Goal: Obtain resource: Download file/media

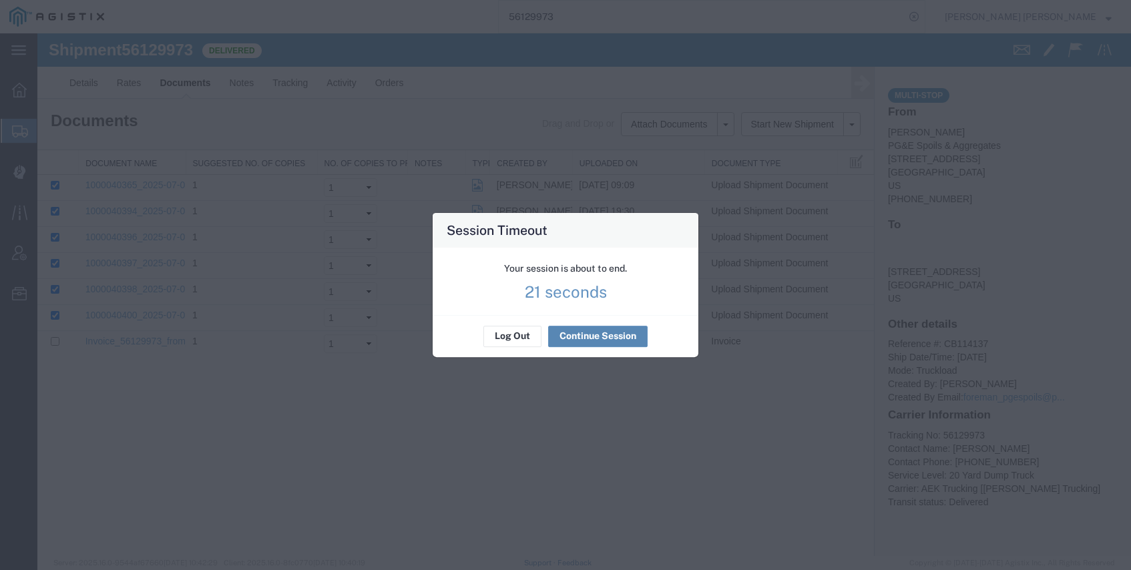
click at [588, 332] on button "Continue Session" at bounding box center [597, 336] width 99 height 21
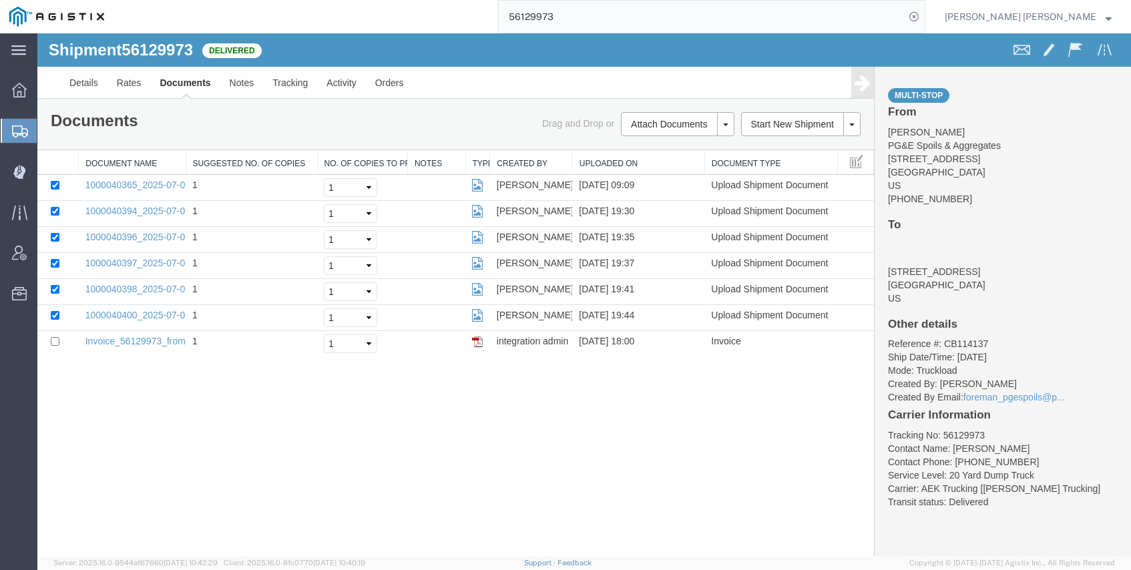
click at [635, 12] on input "56129973" at bounding box center [702, 17] width 406 height 32
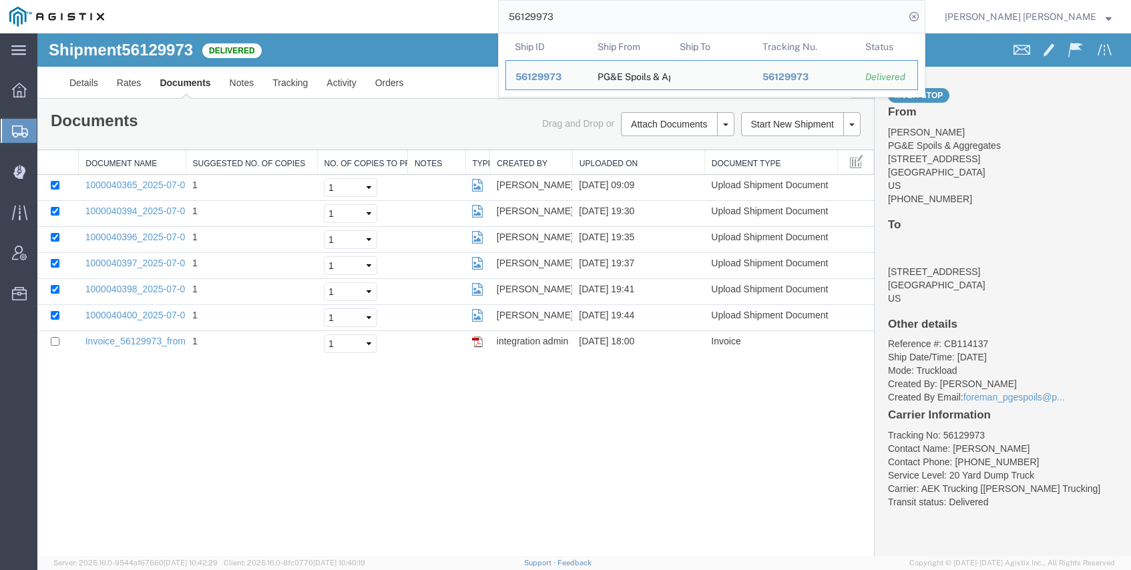
drag, startPoint x: 637, startPoint y: 12, endPoint x: 557, endPoint y: -4, distance: 81.7
click at [557, 0] on html "main_menu Created with Sketch. Collapse Menu Dashboard Shipments Create Shipmen…" at bounding box center [565, 285] width 1131 height 570
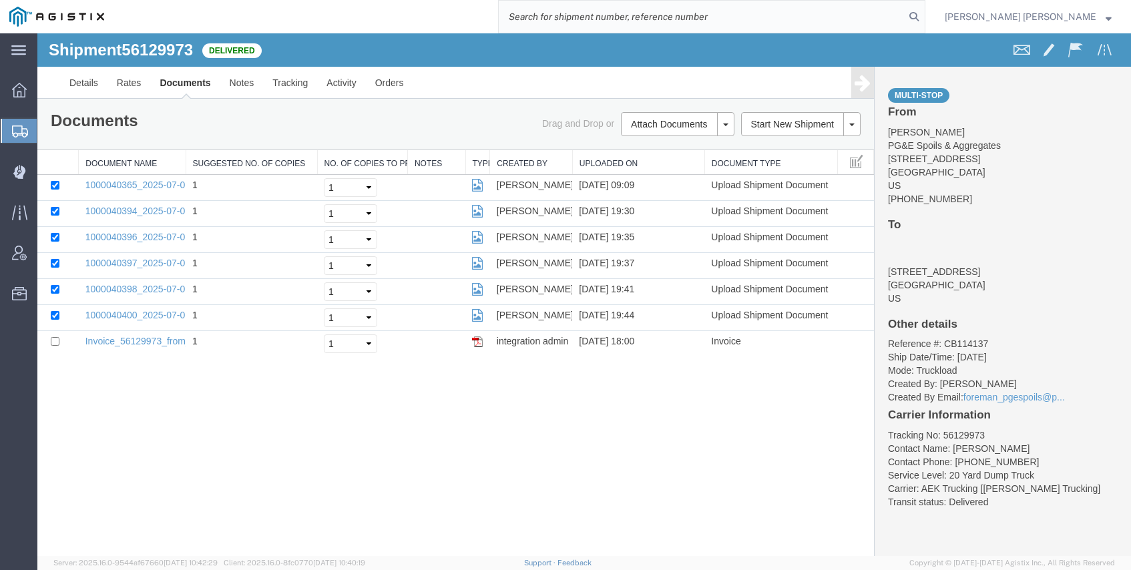
paste input "56283346"
type input "56283346"
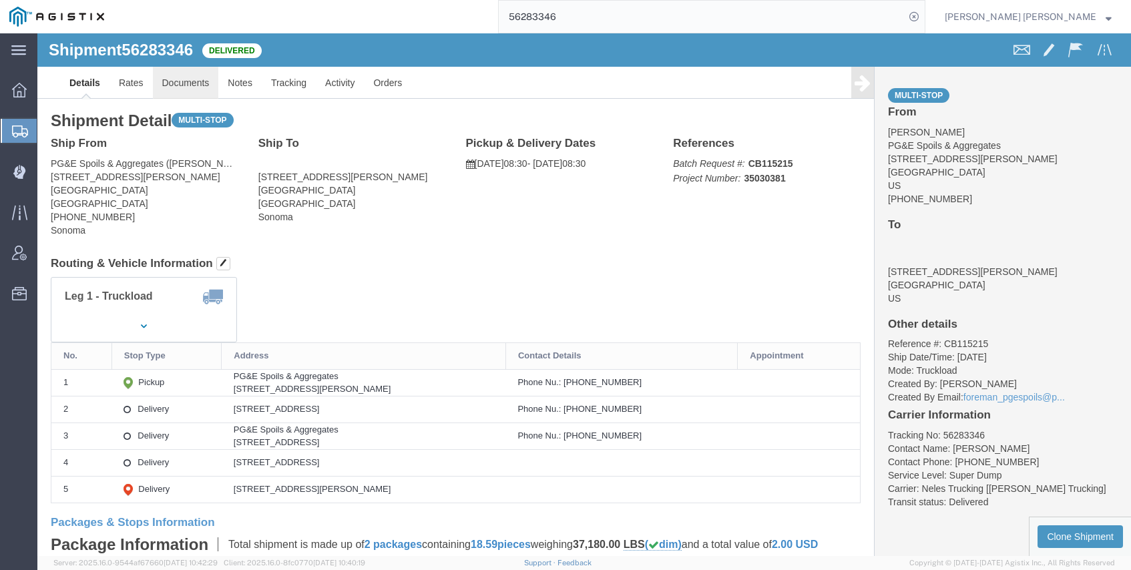
click link "Documents"
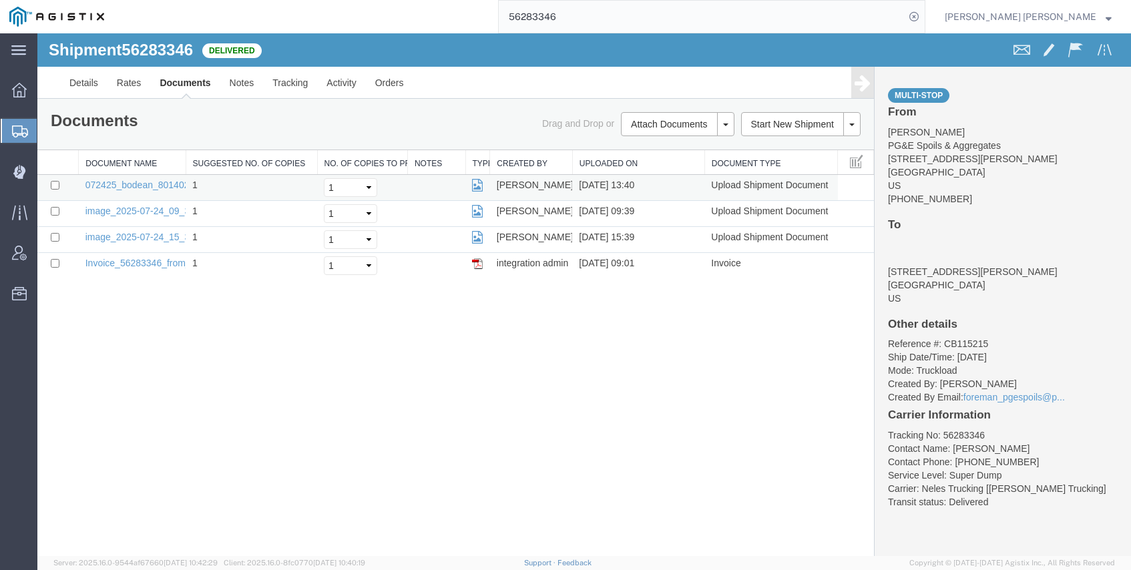
click at [150, 178] on td "072425_bodean_80140227.png" at bounding box center [132, 188] width 107 height 26
click at [55, 212] on input "checkbox" at bounding box center [55, 211] width 9 height 9
checkbox input "true"
click at [57, 235] on input "checkbox" at bounding box center [55, 237] width 9 height 9
checkbox input "true"
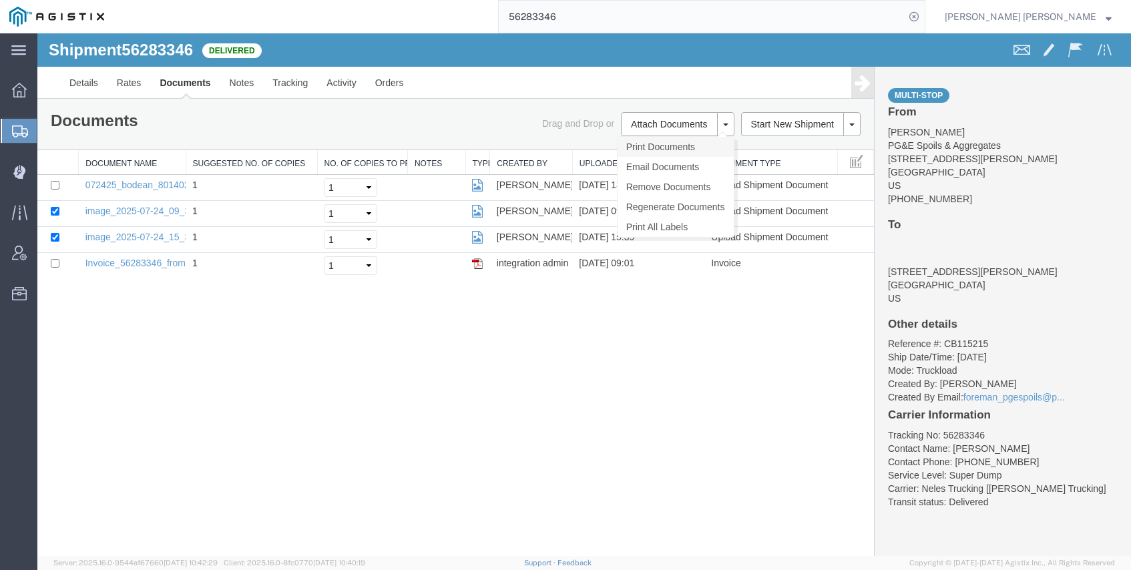
click at [651, 137] on link "Print Documents" at bounding box center [675, 147] width 116 height 20
click at [289, 88] on link "Tracking" at bounding box center [290, 83] width 54 height 32
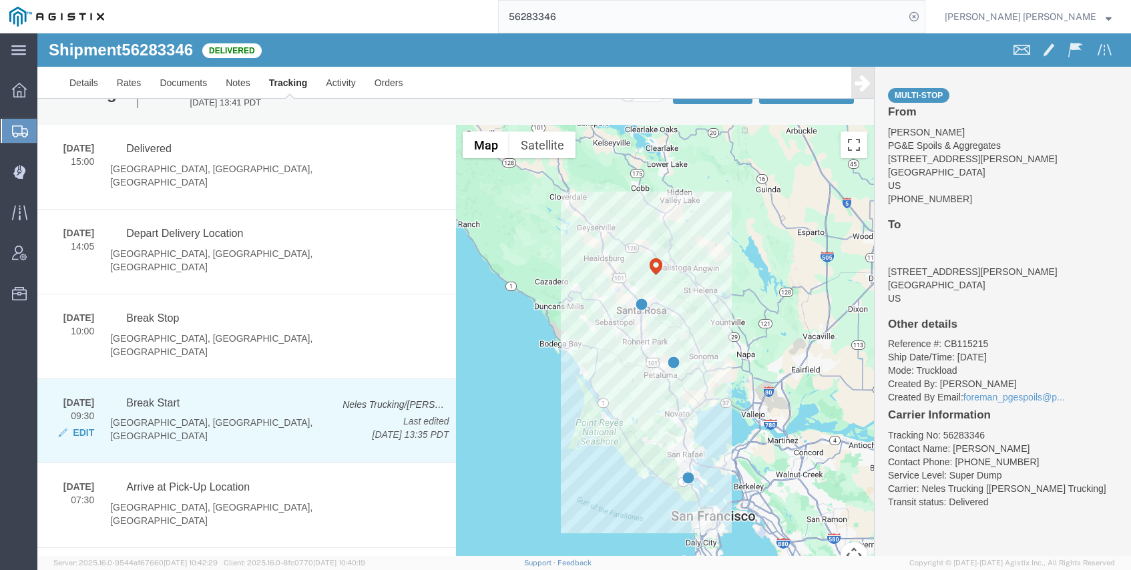
scroll to position [41, 0]
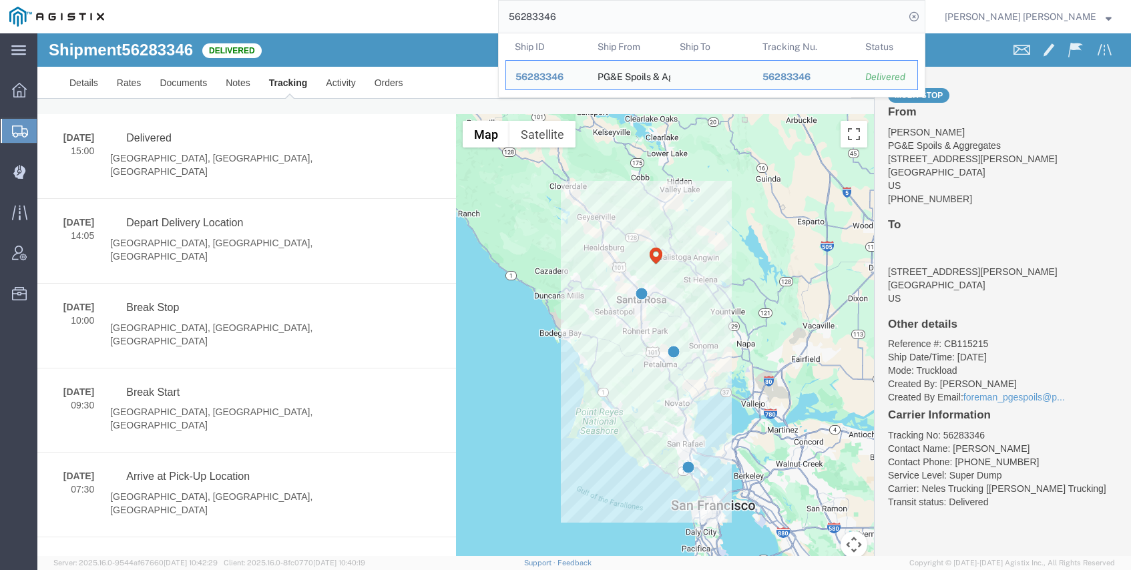
drag, startPoint x: 633, startPoint y: 12, endPoint x: 528, endPoint y: 0, distance: 106.1
click at [528, 0] on div "56283346 Ship ID Ship From Ship To Tracking Nu. Status Ship ID 56283346 Ship Fr…" at bounding box center [519, 16] width 812 height 33
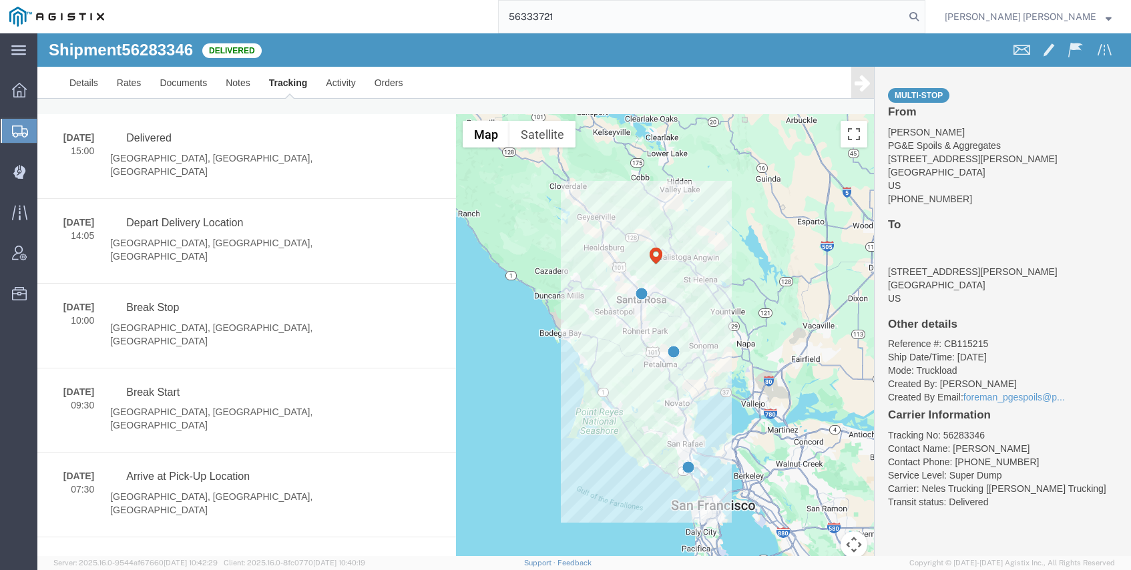
type input "56333721"
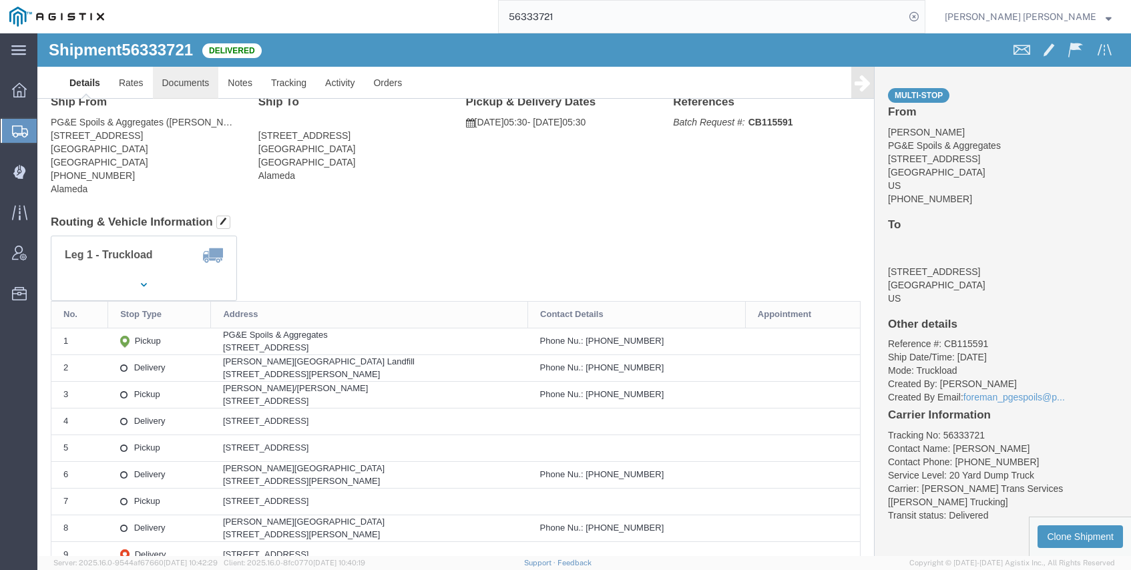
click link "Documents"
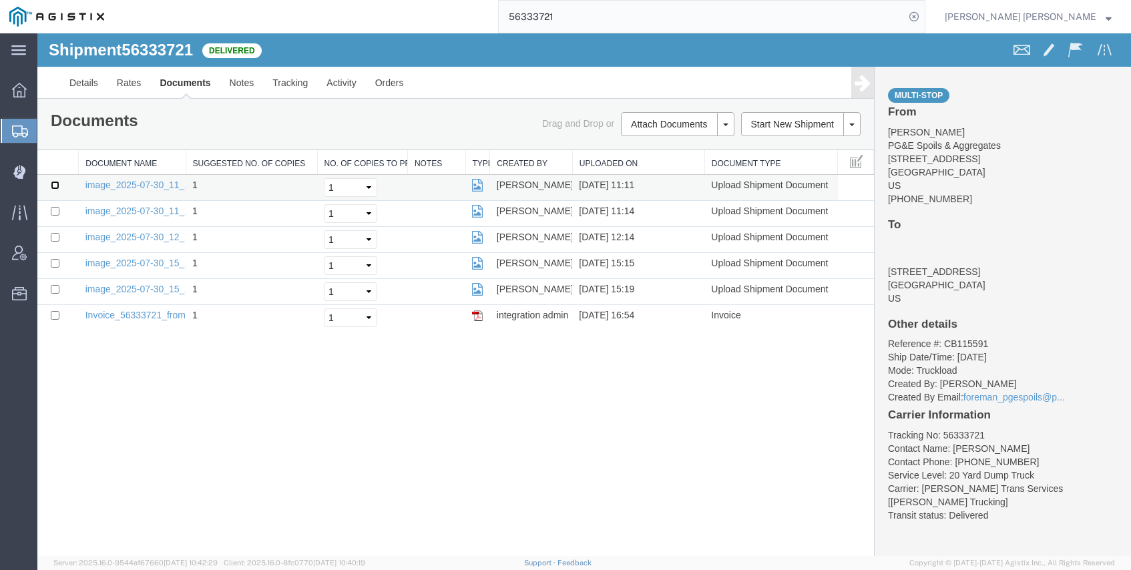
click at [53, 182] on input "checkbox" at bounding box center [55, 185] width 9 height 9
checkbox input "true"
click at [55, 208] on input "checkbox" at bounding box center [55, 211] width 9 height 9
checkbox input "true"
click at [57, 237] on input "checkbox" at bounding box center [55, 237] width 9 height 9
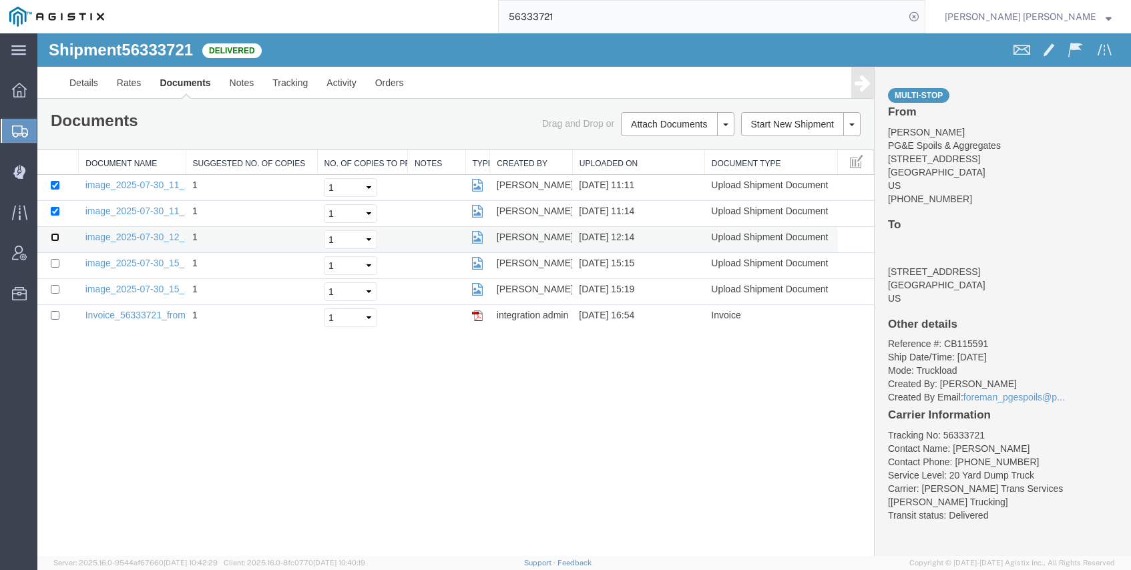
checkbox input "true"
click at [57, 266] on input "checkbox" at bounding box center [55, 263] width 9 height 9
checkbox input "true"
click at [57, 292] on input "checkbox" at bounding box center [55, 289] width 9 height 9
checkbox input "true"
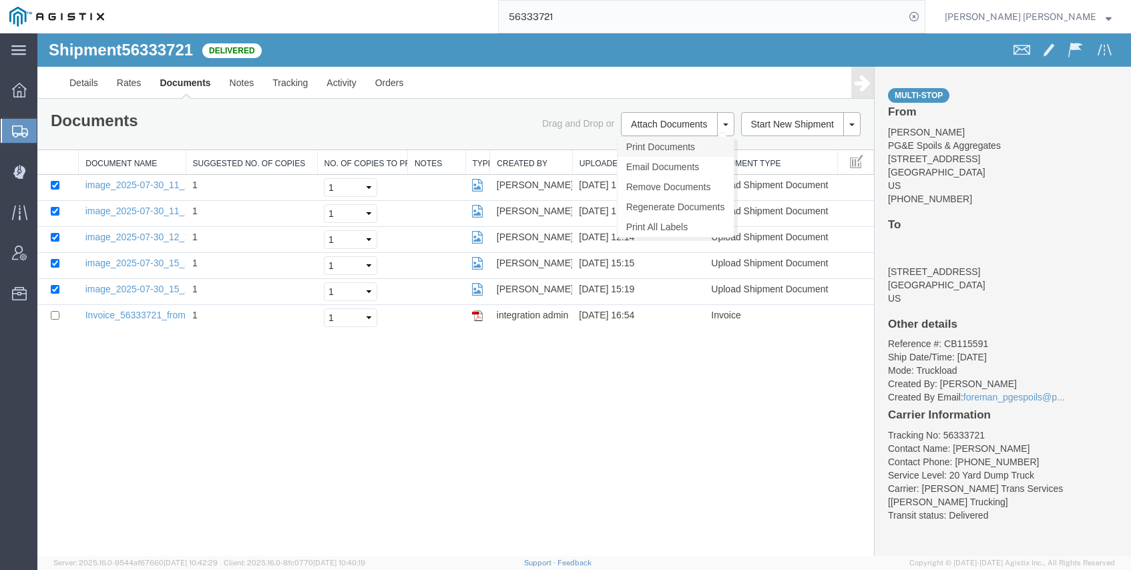
click at [673, 144] on link "Print Documents" at bounding box center [675, 147] width 116 height 20
